Goal: Task Accomplishment & Management: Manage account settings

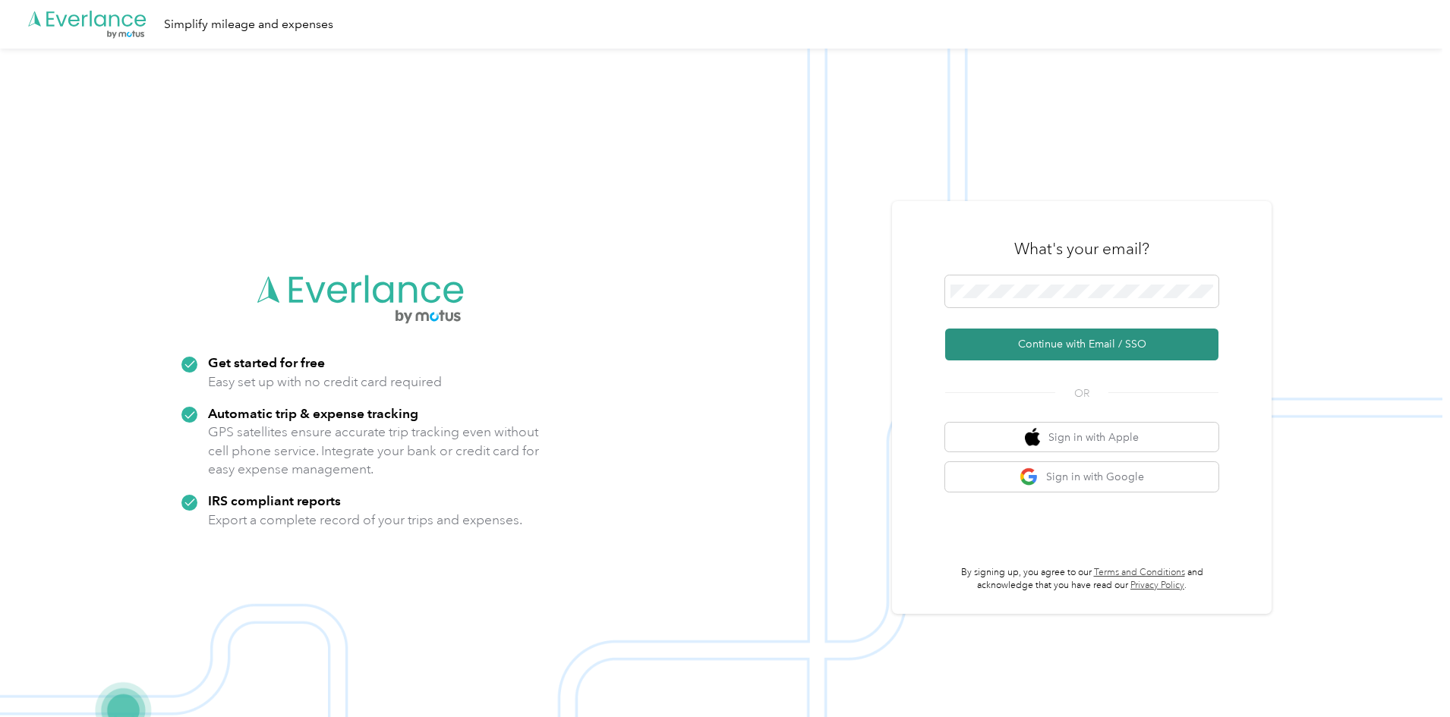
click at [1051, 339] on button "Continue with Email / SSO" at bounding box center [1081, 345] width 273 height 32
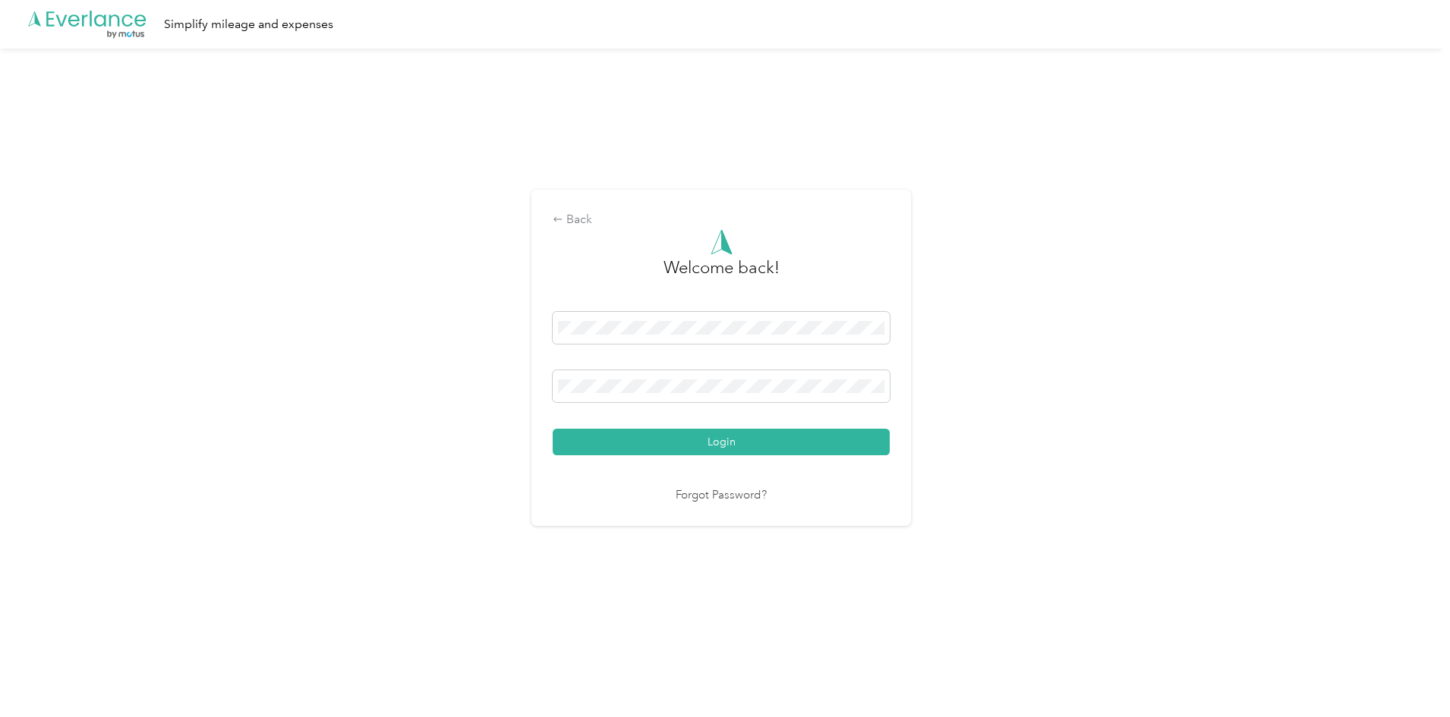
click at [688, 456] on div "Welcome back! Login Forgot Password?" at bounding box center [721, 367] width 337 height 276
click at [696, 439] on button "Login" at bounding box center [721, 442] width 337 height 27
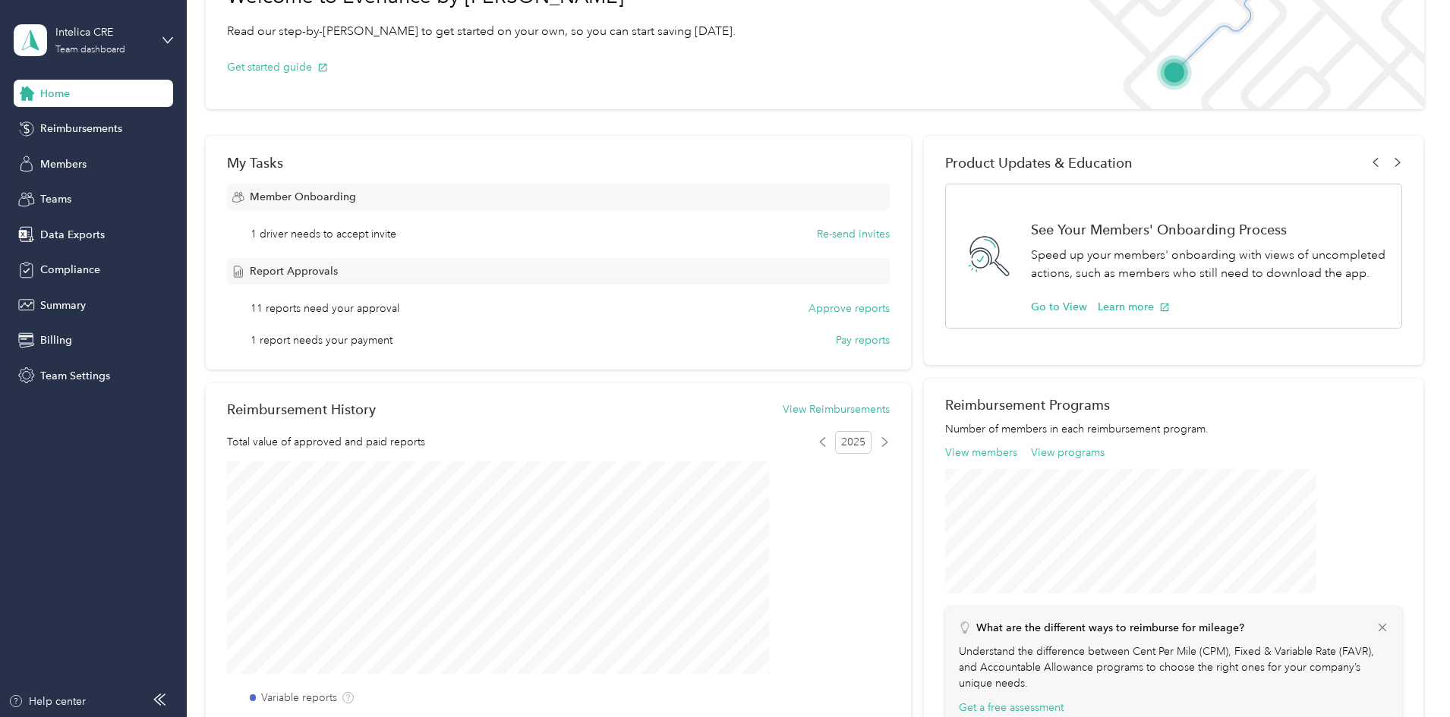
scroll to position [380, 0]
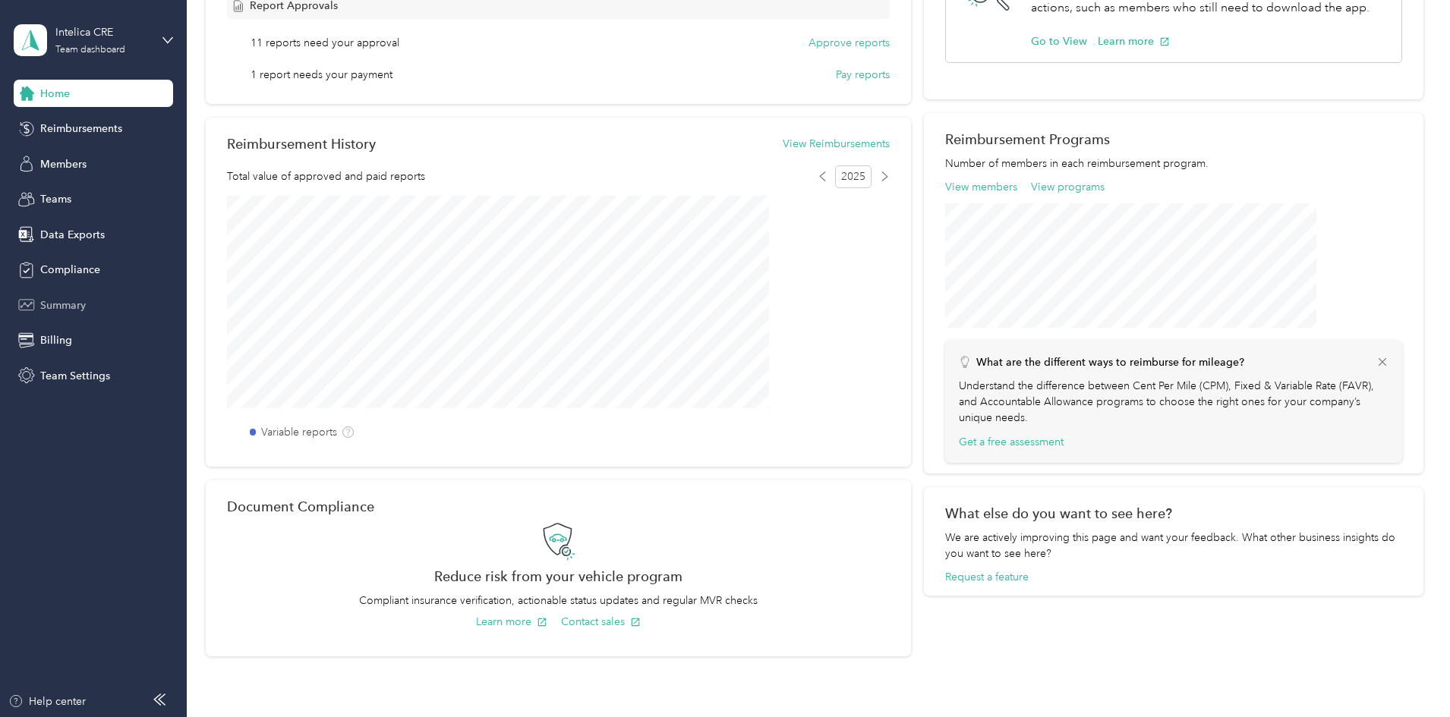
click at [77, 310] on span "Summary" at bounding box center [63, 306] width 46 height 16
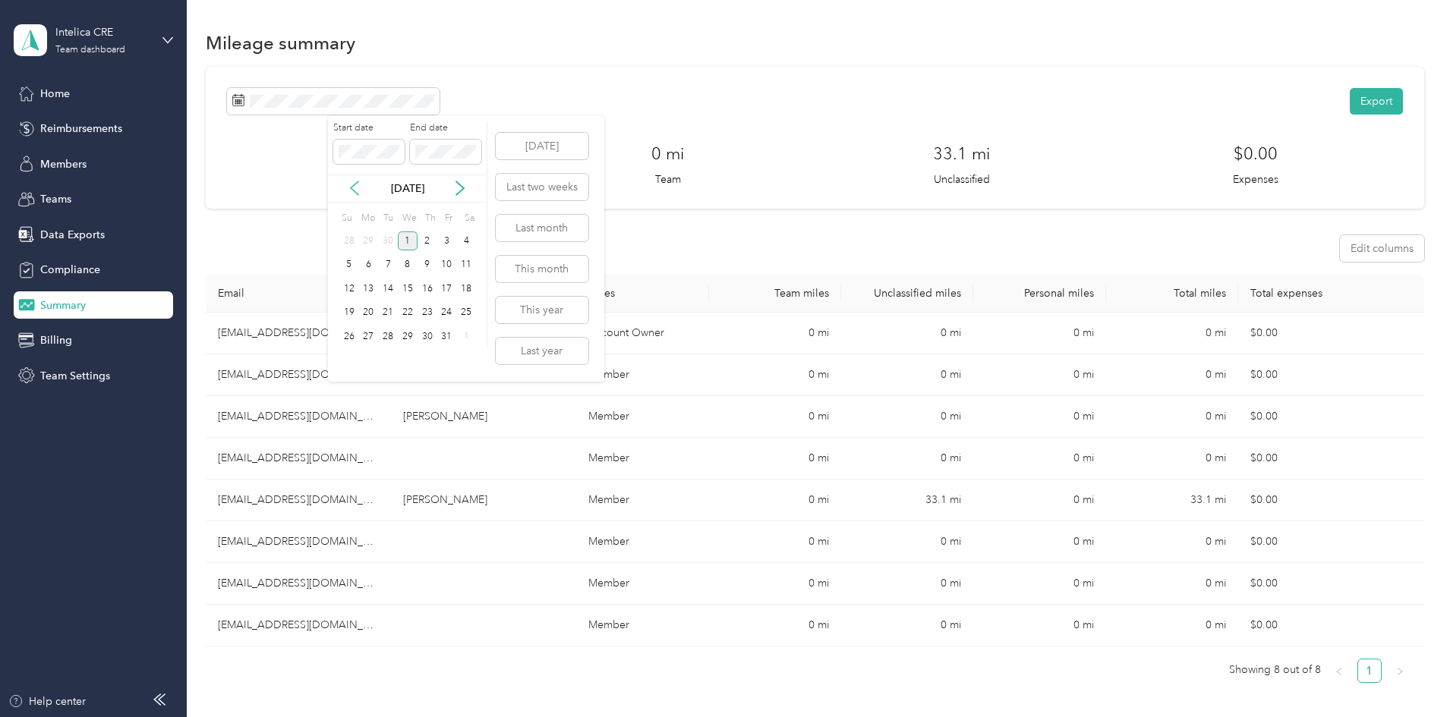
click at [353, 190] on icon at bounding box center [355, 189] width 8 height 14
click at [369, 236] on div "1" at bounding box center [369, 241] width 20 height 19
click at [389, 336] on div "30" at bounding box center [388, 336] width 20 height 19
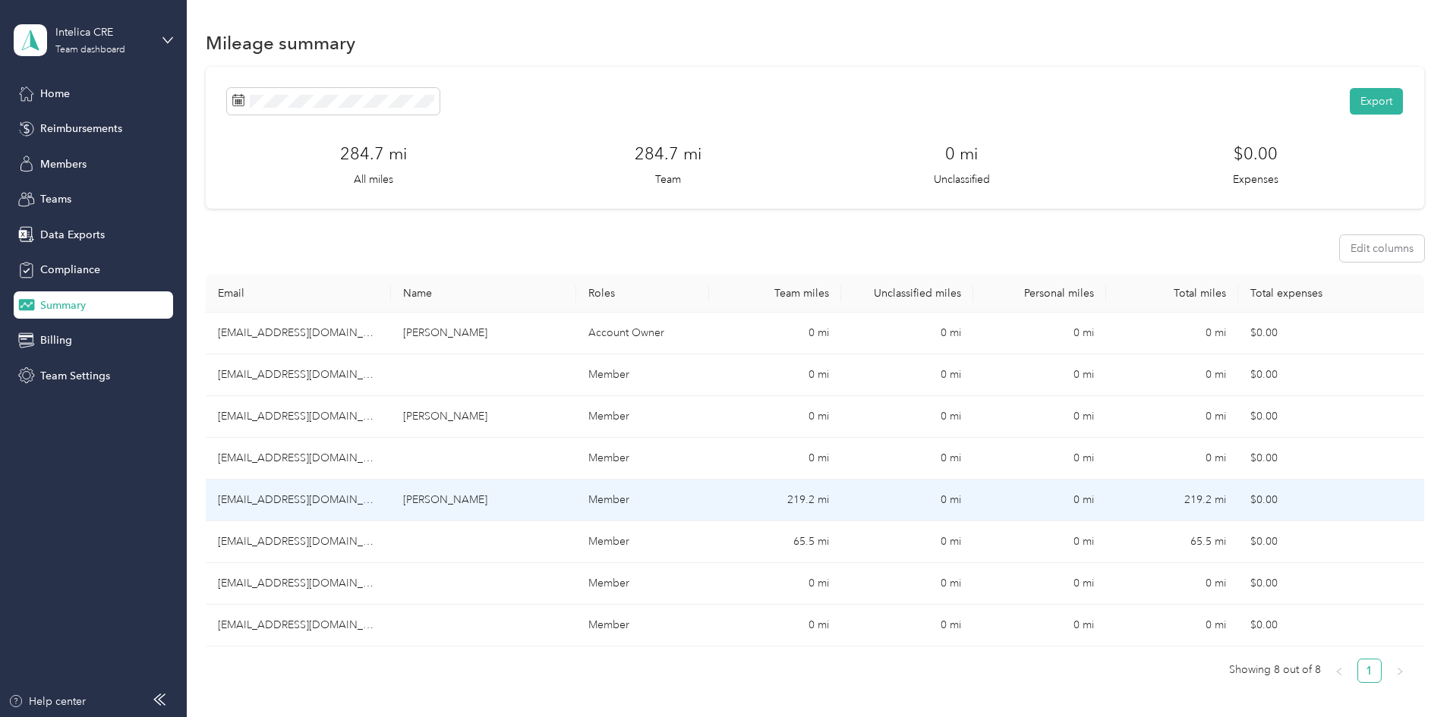
click at [1139, 489] on td "219.2 mi" at bounding box center [1172, 501] width 132 height 42
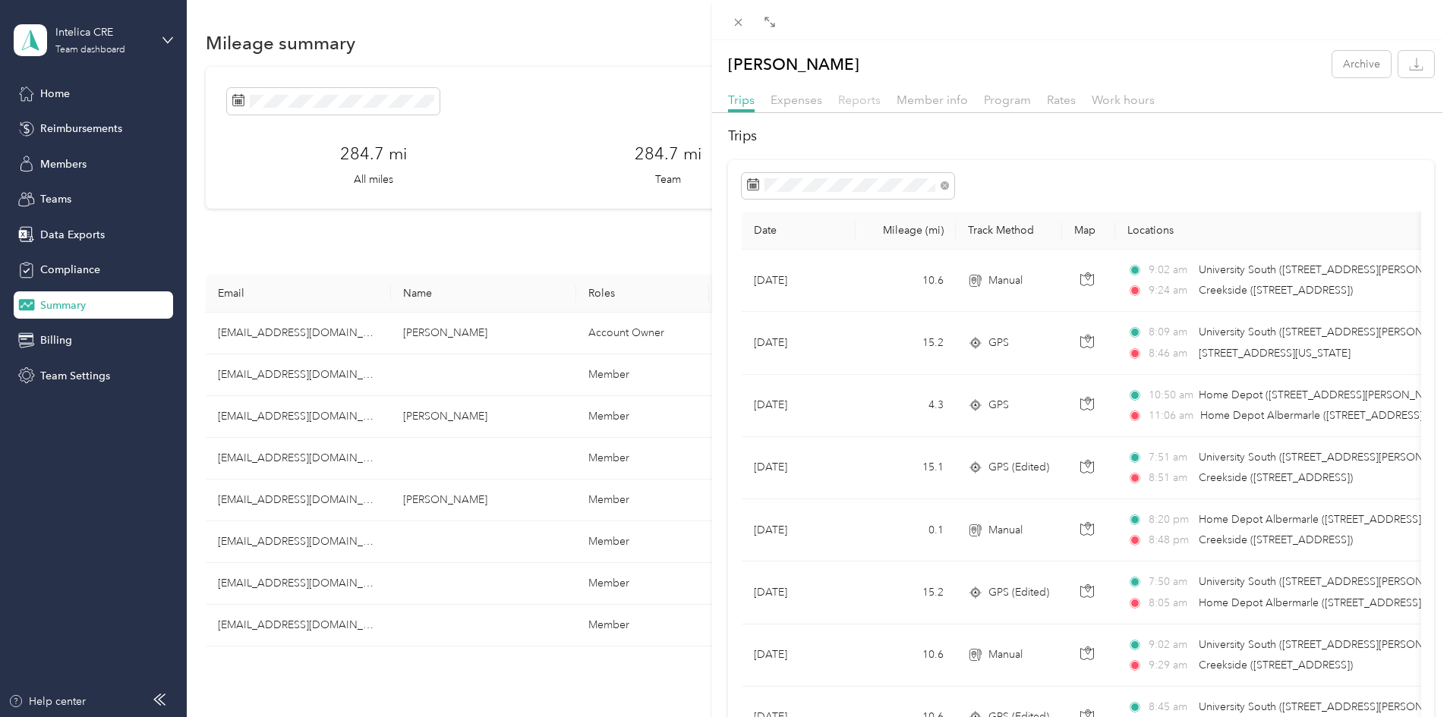
click at [865, 103] on span "Reports" at bounding box center [859, 100] width 43 height 14
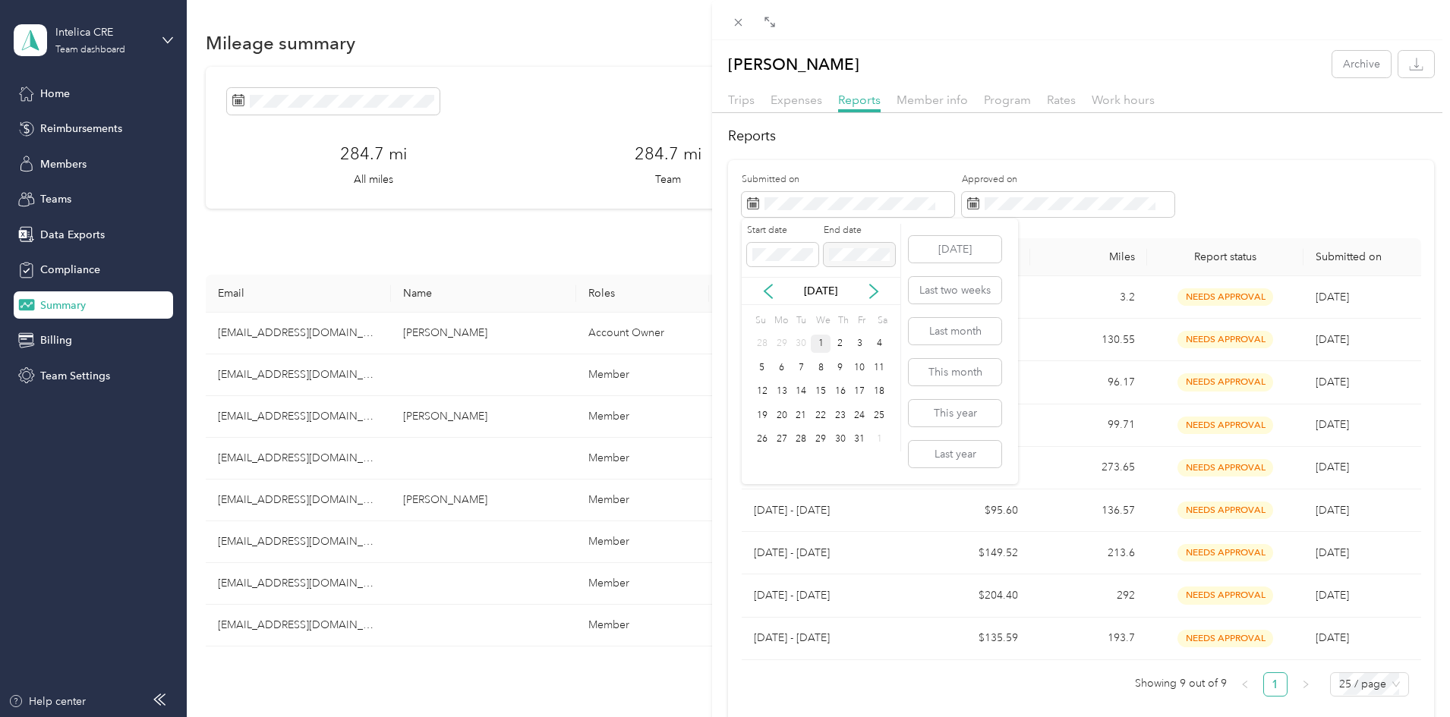
drag, startPoint x: 769, startPoint y: 292, endPoint x: 773, endPoint y: 303, distance: 11.3
click at [769, 291] on icon at bounding box center [768, 291] width 15 height 15
click at [780, 348] on div "1" at bounding box center [782, 344] width 20 height 19
click at [796, 441] on div "30" at bounding box center [801, 439] width 20 height 19
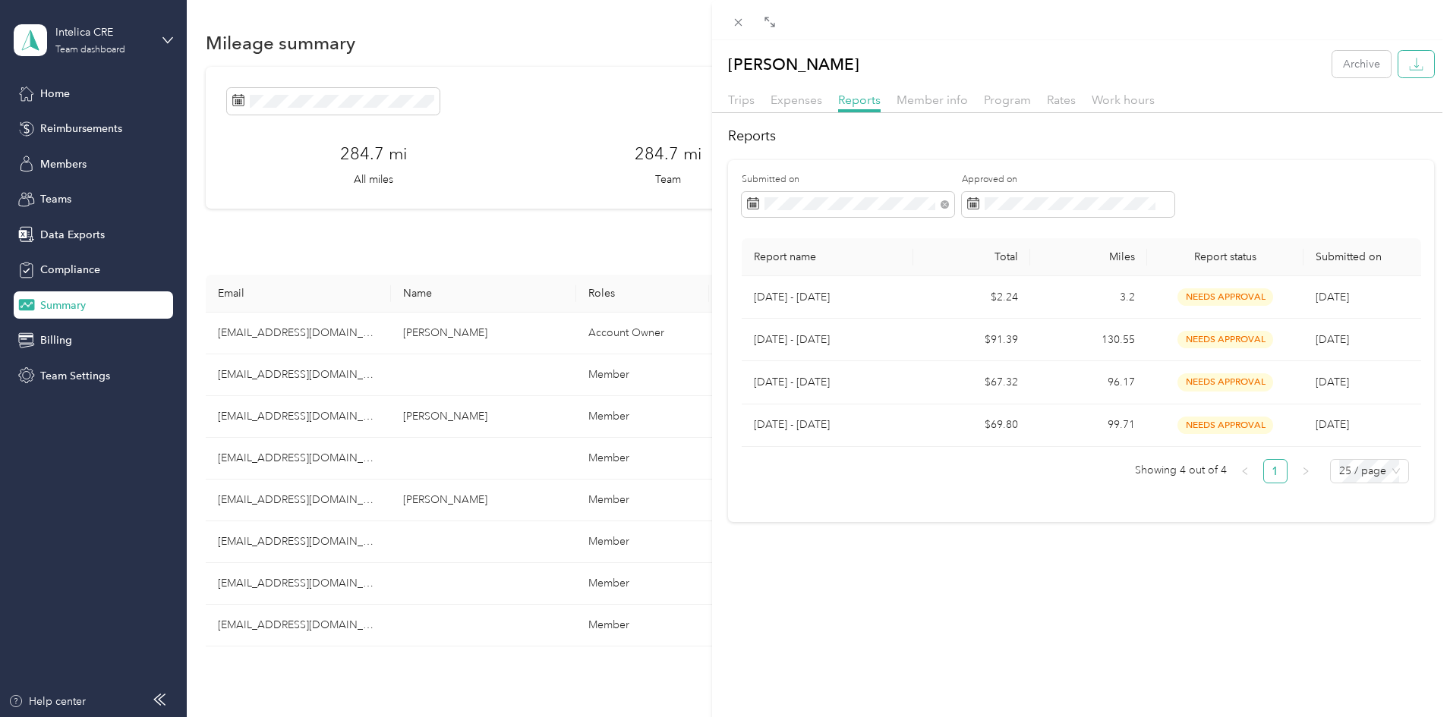
click at [1409, 66] on icon "button" at bounding box center [1416, 64] width 14 height 14
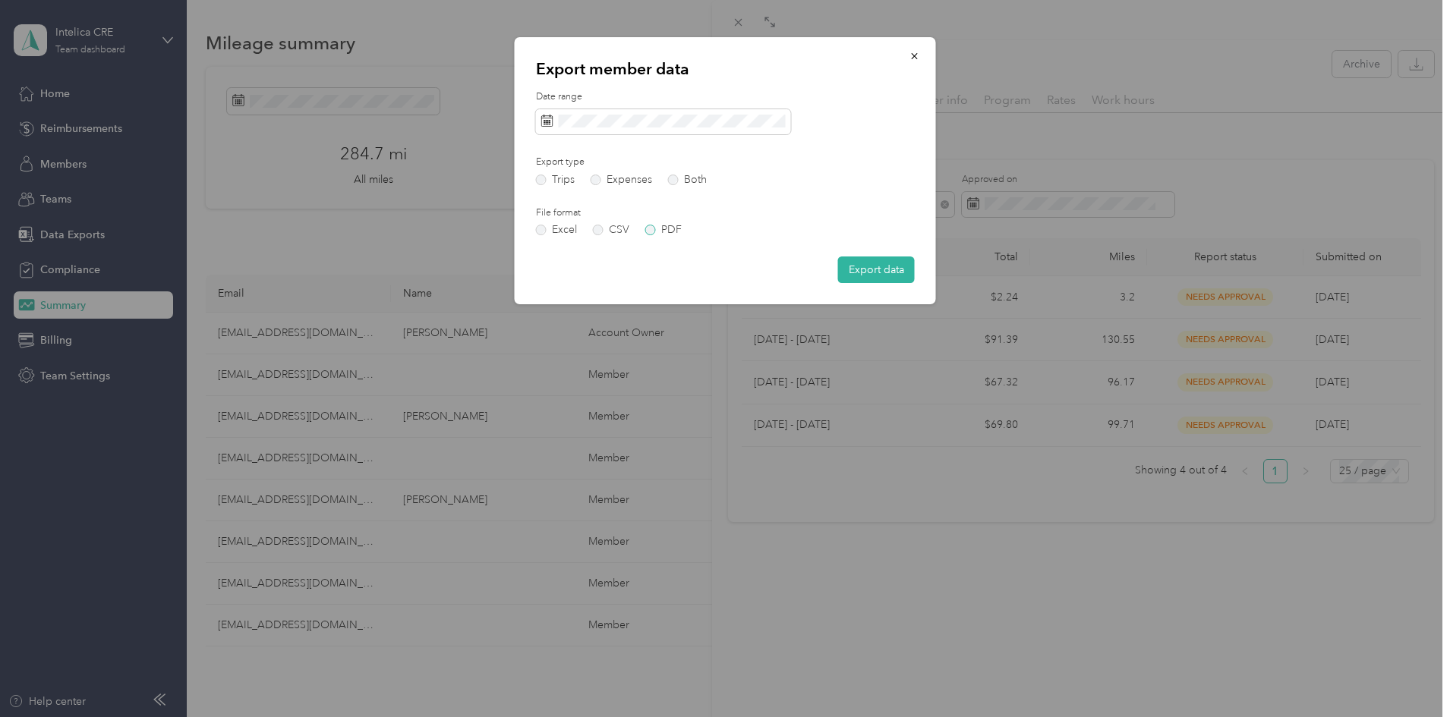
click at [646, 230] on label "PDF" at bounding box center [663, 230] width 36 height 11
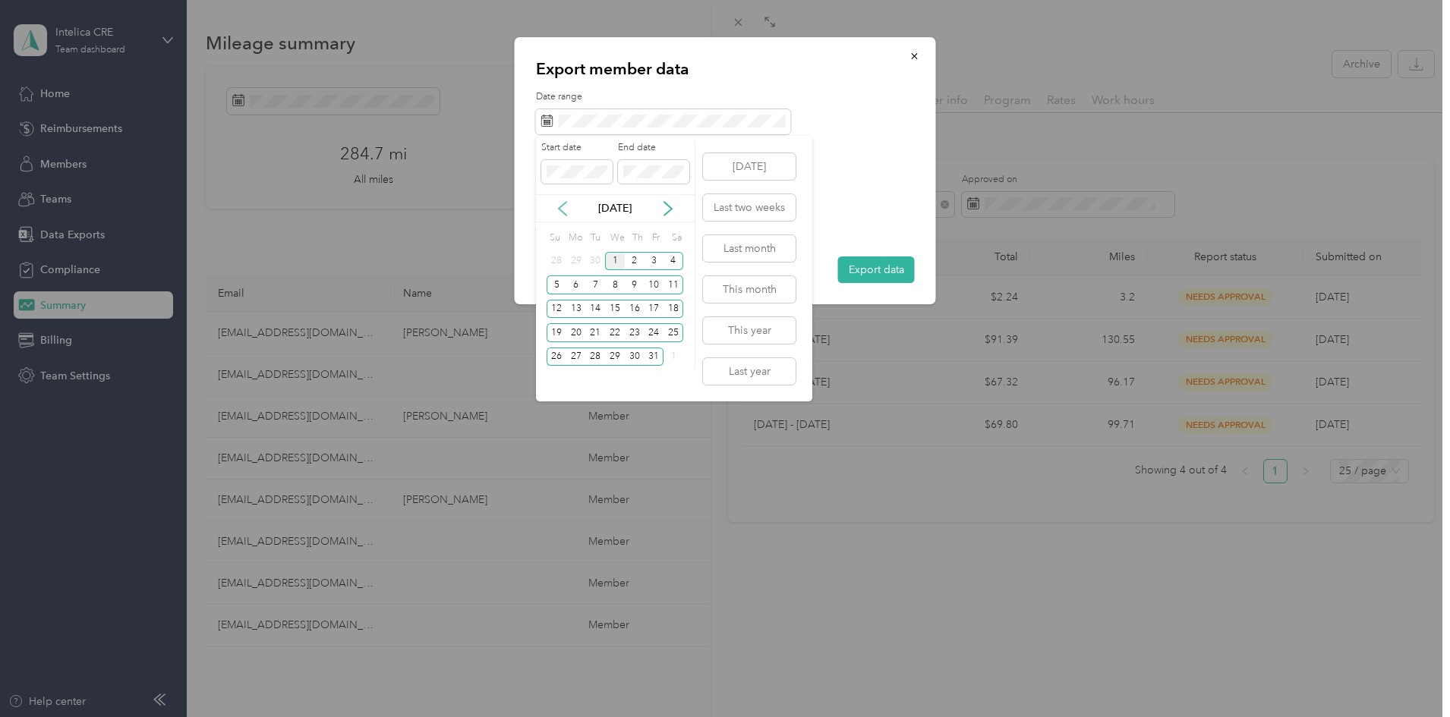
click at [561, 206] on icon at bounding box center [563, 209] width 8 height 14
click at [576, 257] on div "1" at bounding box center [576, 261] width 20 height 19
click at [600, 354] on div "30" at bounding box center [595, 357] width 20 height 19
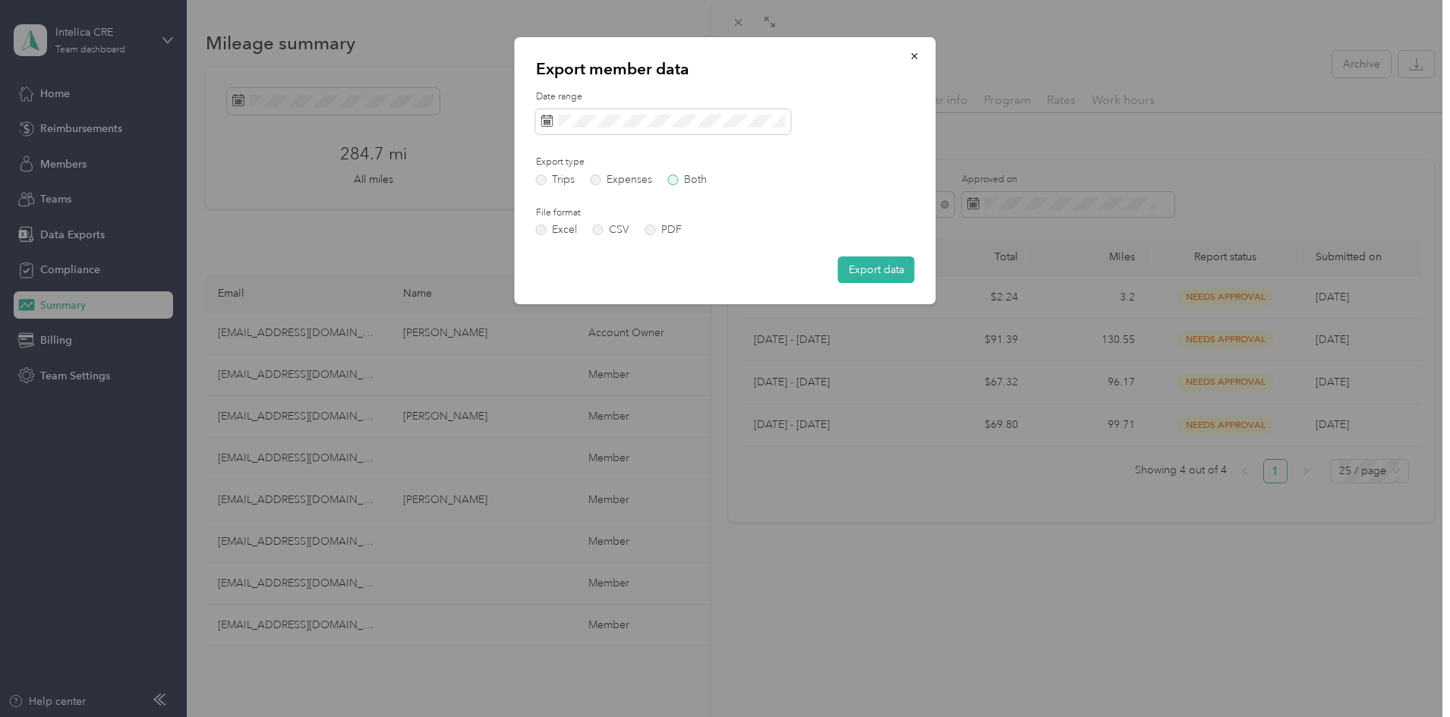
click at [685, 179] on label "Both" at bounding box center [687, 180] width 39 height 11
click at [864, 269] on button "Export data" at bounding box center [876, 270] width 77 height 27
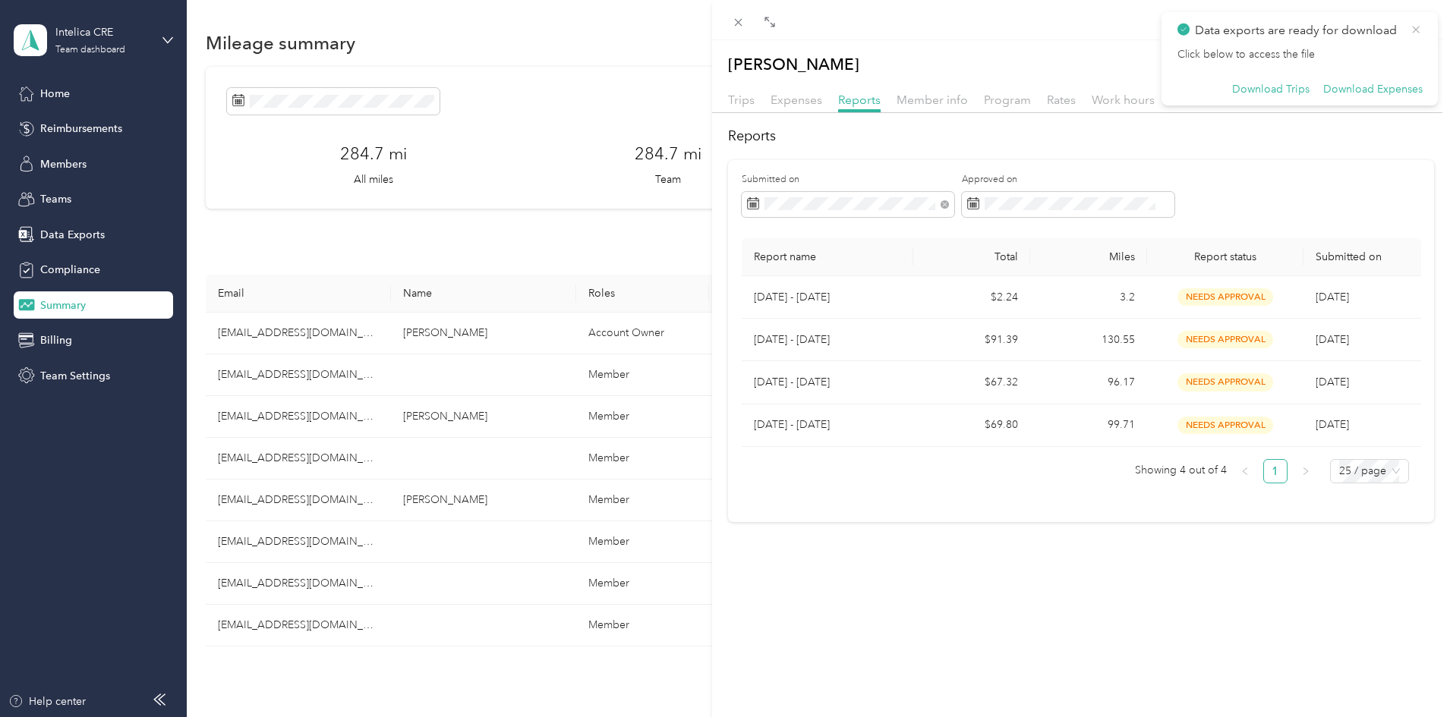
click at [1419, 30] on icon at bounding box center [1416, 30] width 12 height 14
drag, startPoint x: 1404, startPoint y: 68, endPoint x: 1392, endPoint y: 88, distance: 23.8
click at [1394, 88] on div "[PERSON_NAME] Archive Trips Expenses Reports Member info Program Rates Work hou…" at bounding box center [1081, 286] width 738 height 471
click at [1400, 55] on button "button" at bounding box center [1416, 64] width 36 height 27
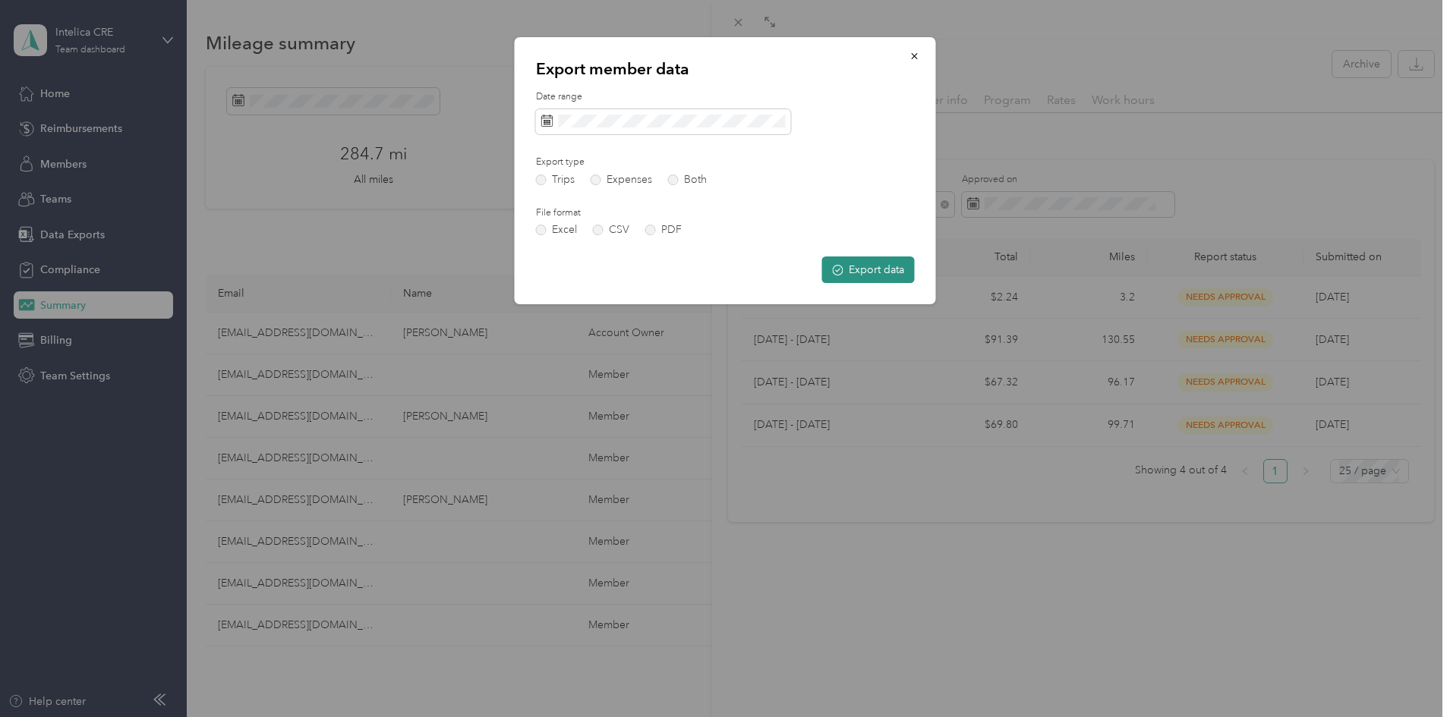
click at [857, 264] on button "Export data" at bounding box center [868, 270] width 93 height 27
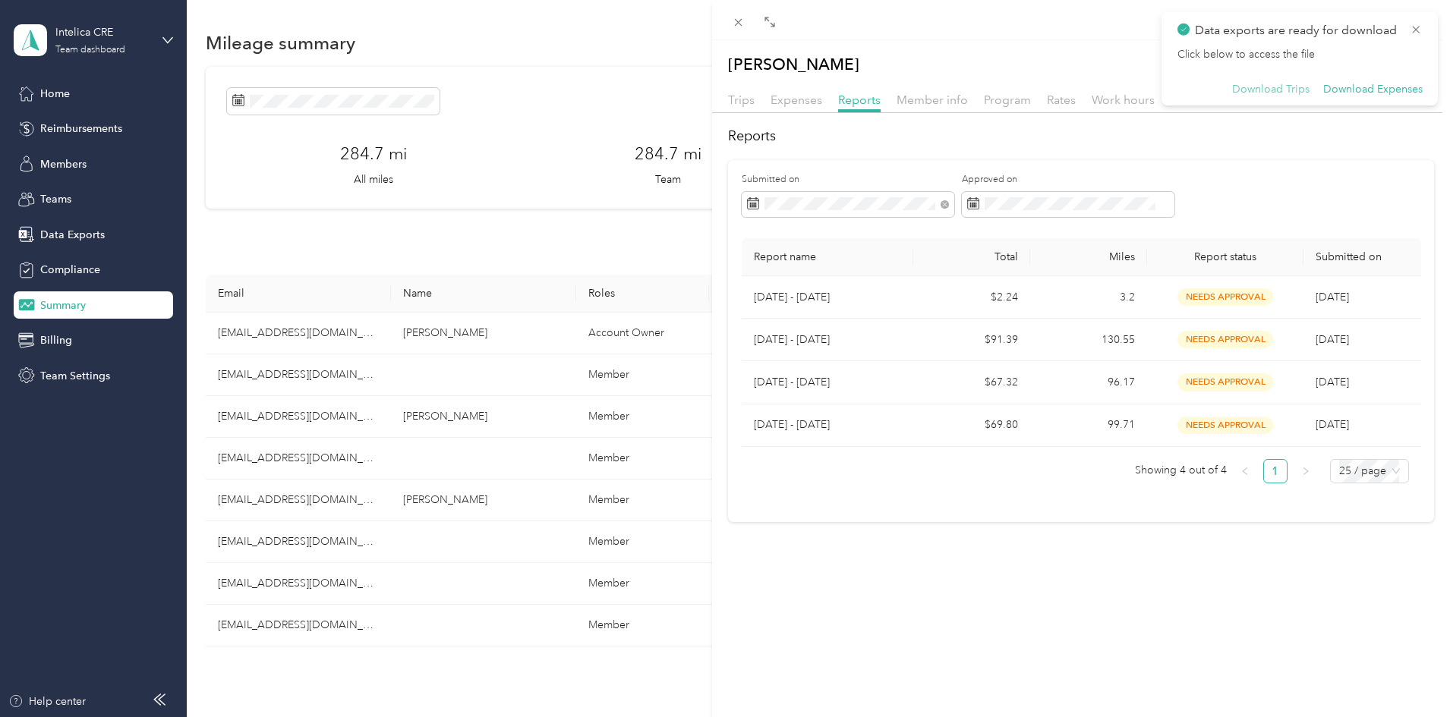
click at [1301, 89] on button "Download Trips" at bounding box center [1270, 90] width 77 height 14
click at [742, 25] on icon at bounding box center [739, 23] width 8 height 8
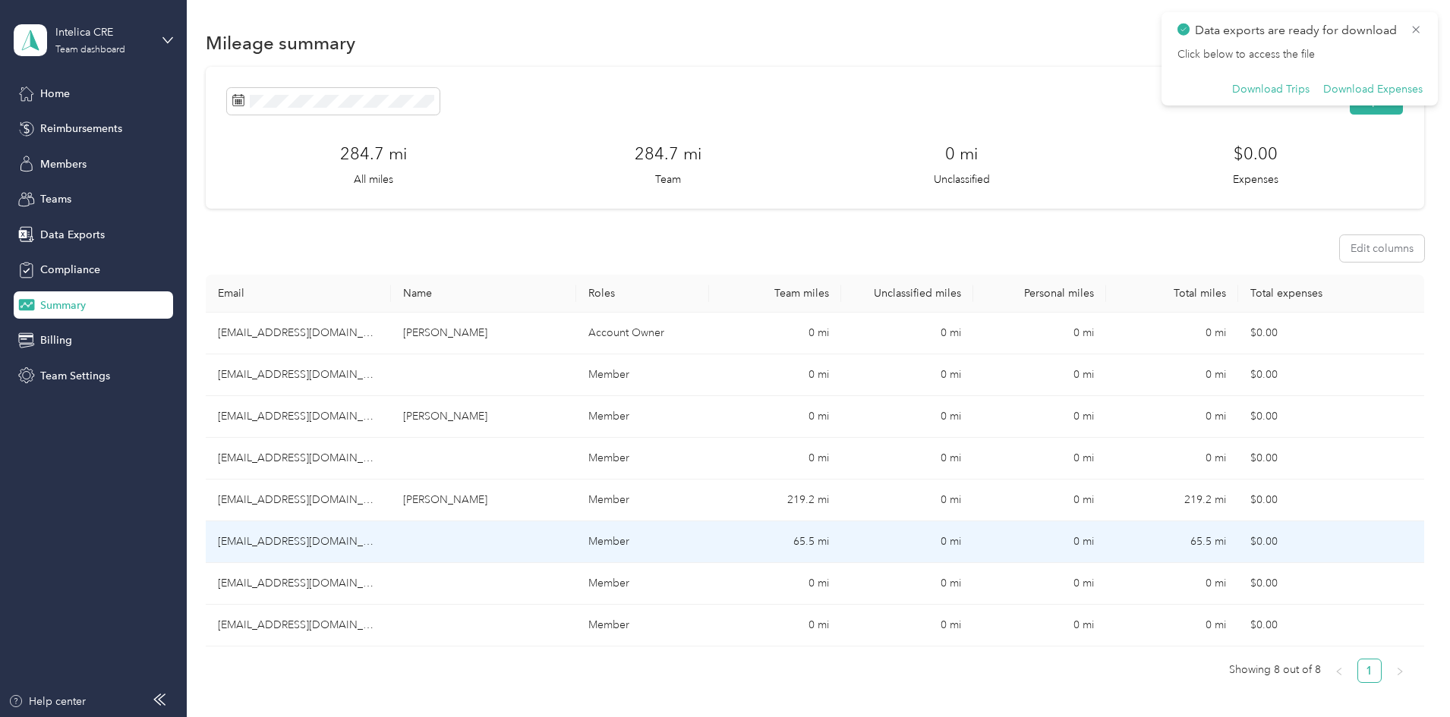
click at [759, 540] on td "65.5 mi" at bounding box center [775, 542] width 132 height 42
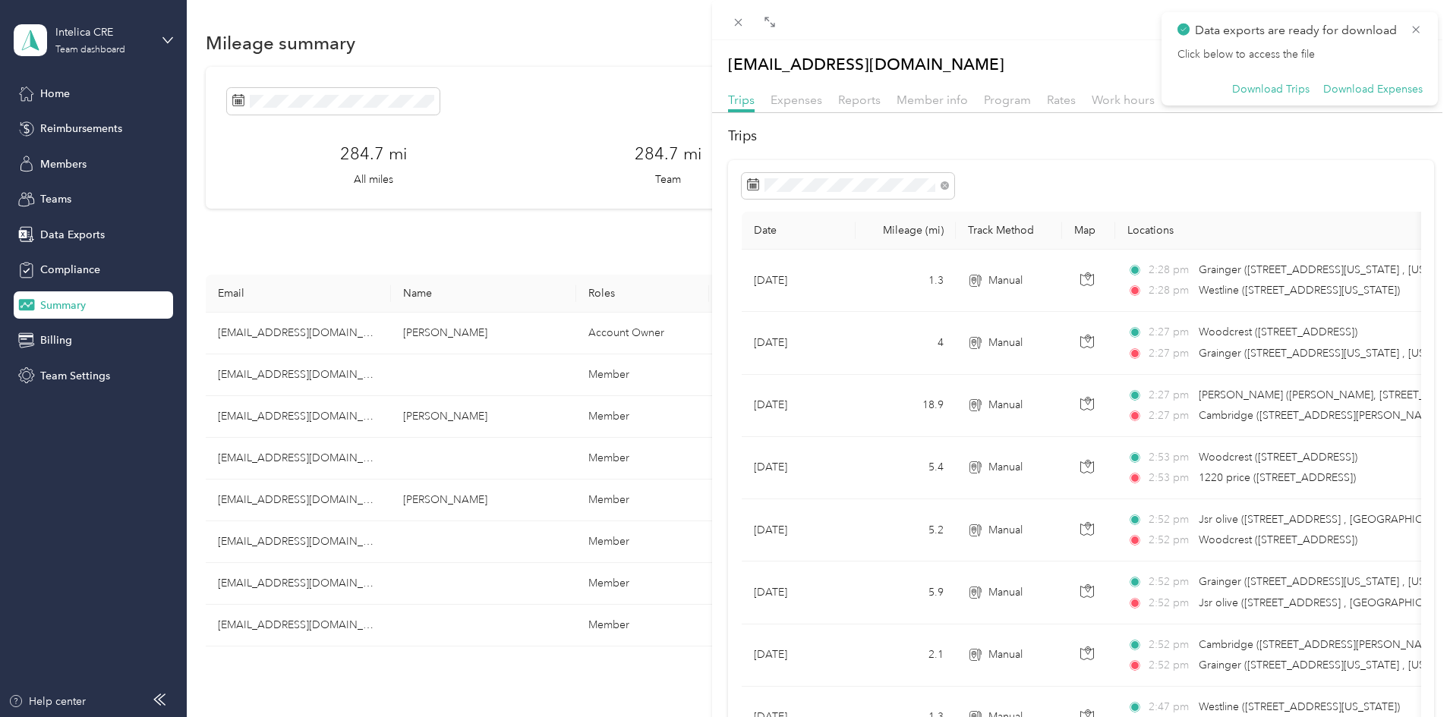
click at [1414, 39] on span "Data exports are ready for download" at bounding box center [1299, 30] width 245 height 19
click at [1415, 34] on icon at bounding box center [1416, 30] width 12 height 14
click at [942, 178] on span at bounding box center [945, 184] width 8 height 13
click at [1409, 60] on icon "button" at bounding box center [1416, 64] width 14 height 14
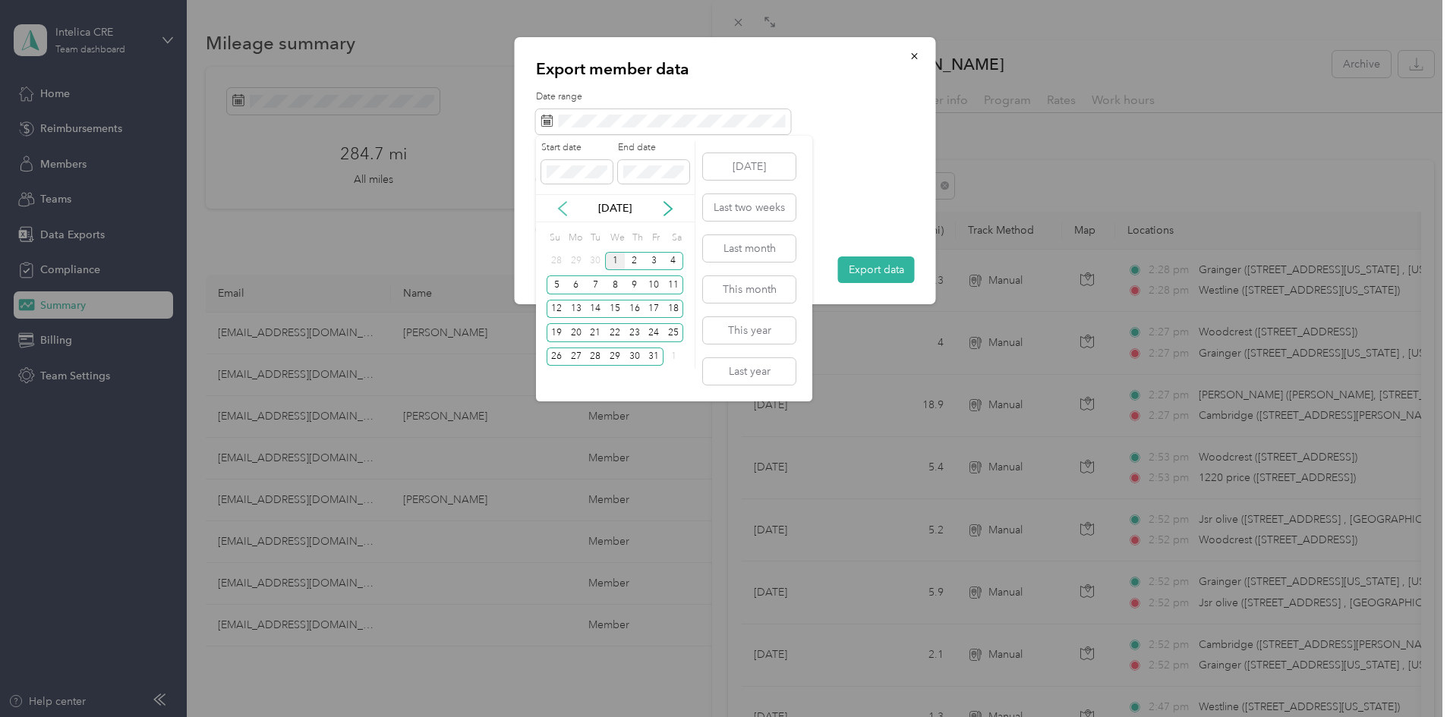
click at [560, 203] on icon at bounding box center [562, 208] width 15 height 15
click at [581, 257] on div "1" at bounding box center [576, 261] width 20 height 19
click at [597, 358] on div "30" at bounding box center [595, 357] width 20 height 19
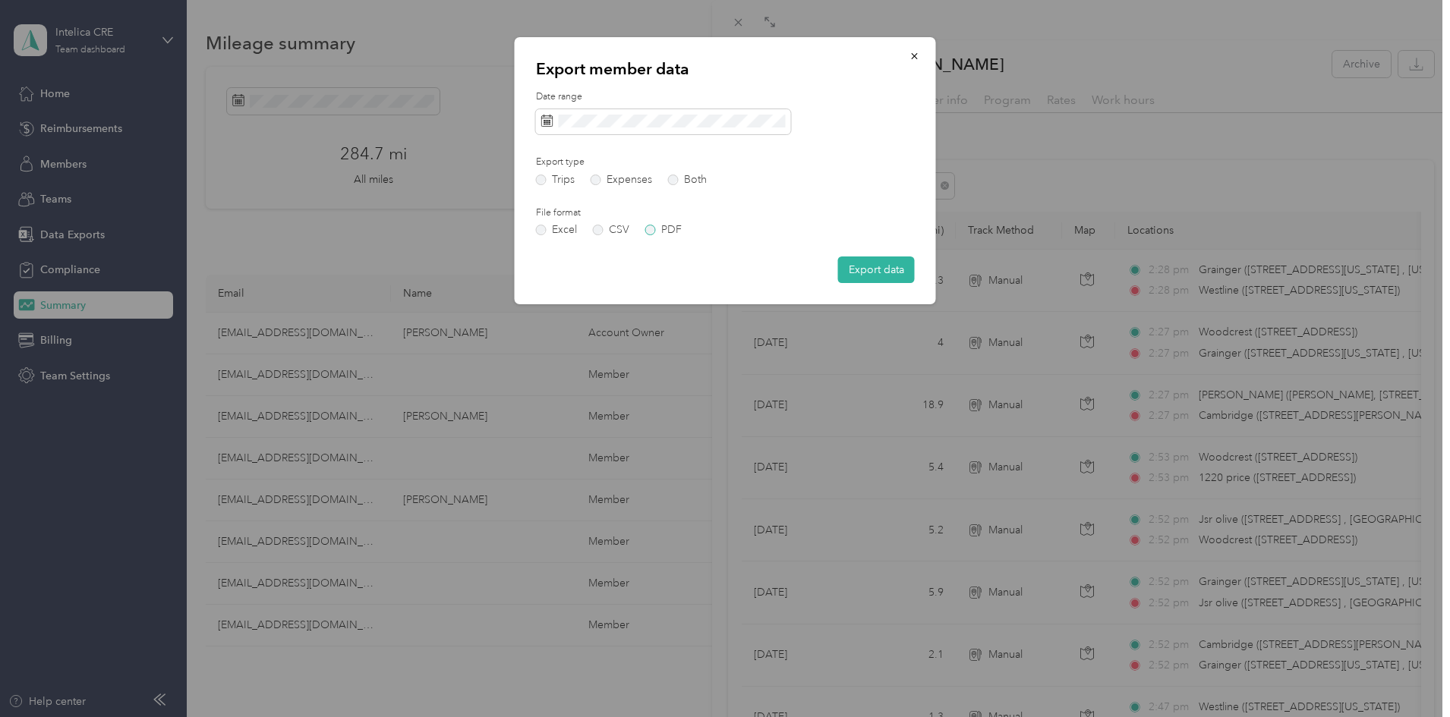
click at [651, 227] on label "PDF" at bounding box center [663, 230] width 36 height 11
click at [861, 270] on button "Export data" at bounding box center [876, 270] width 77 height 27
